Goal: Navigation & Orientation: Understand site structure

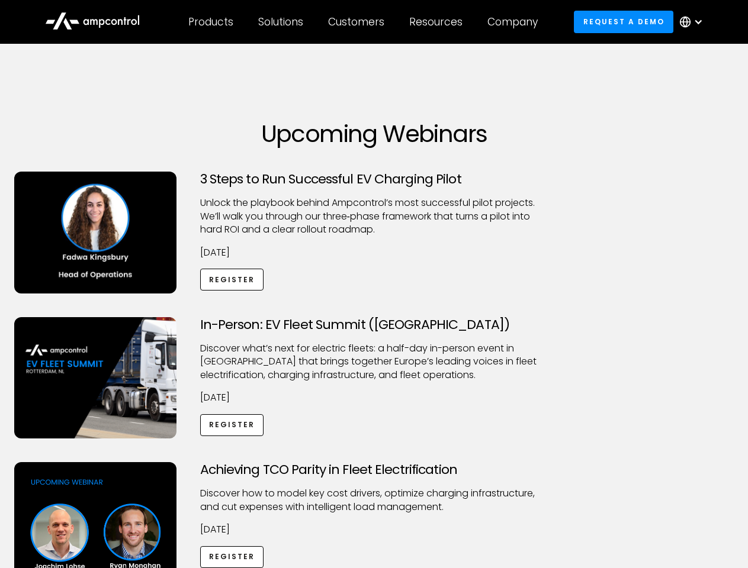
click at [364, 22] on div "Customers" at bounding box center [356, 21] width 56 height 13
click at [210, 22] on div "Products" at bounding box center [210, 21] width 45 height 13
click at [281, 22] on div "Solutions" at bounding box center [280, 21] width 45 height 13
click at [358, 22] on div "Customers" at bounding box center [356, 21] width 56 height 13
click at [438, 22] on div "Resources" at bounding box center [435, 21] width 53 height 13
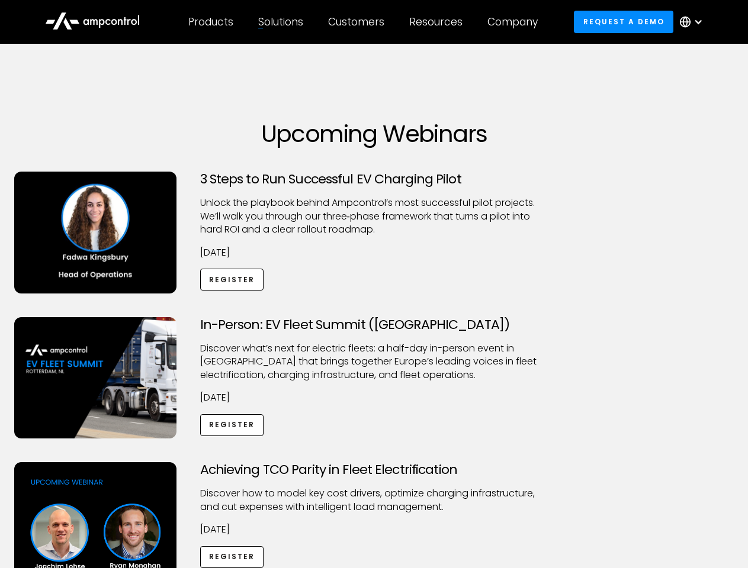
click at [516, 22] on div "Company" at bounding box center [512, 21] width 50 height 13
click at [694, 22] on div at bounding box center [697, 21] width 9 height 9
